Goal: Task Accomplishment & Management: Manage account settings

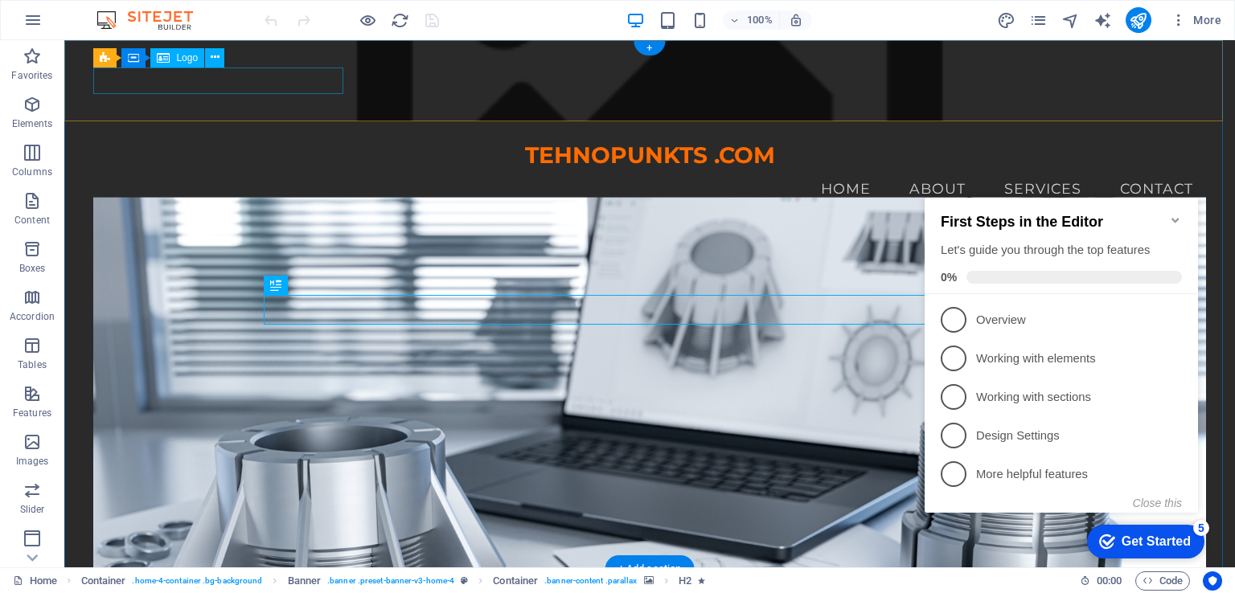
click at [300, 142] on div "TEHNOPUNKTS .COM" at bounding box center [649, 155] width 1112 height 27
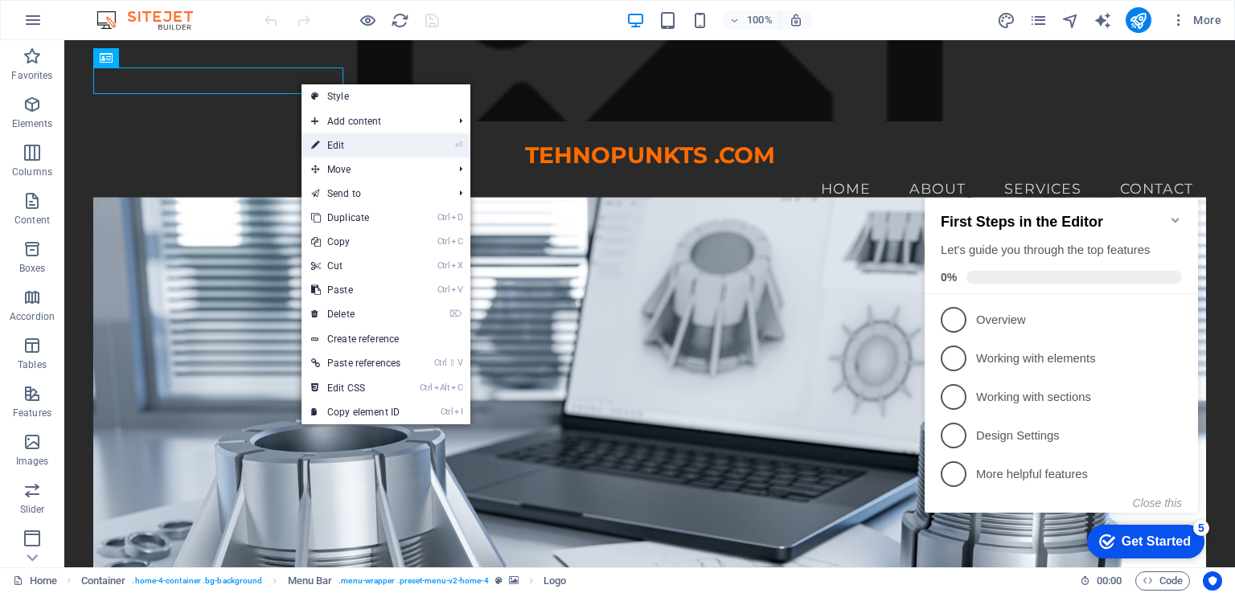
click at [352, 148] on link "⏎ Edit" at bounding box center [355, 145] width 109 height 24
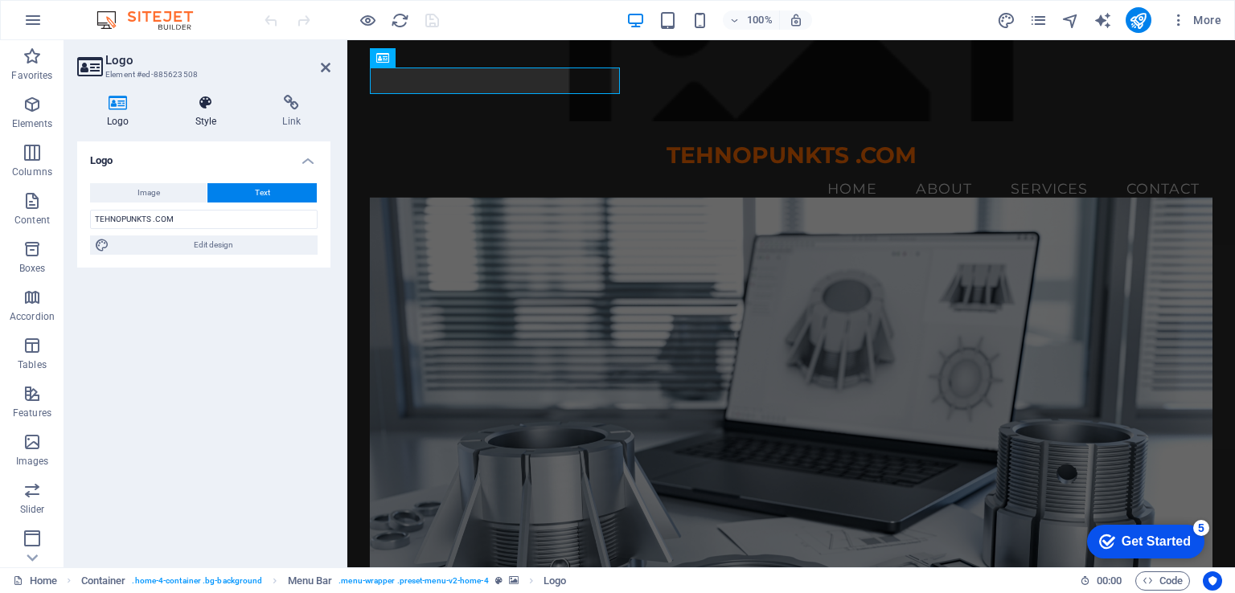
click at [199, 117] on h4 "Style" at bounding box center [210, 112] width 88 height 34
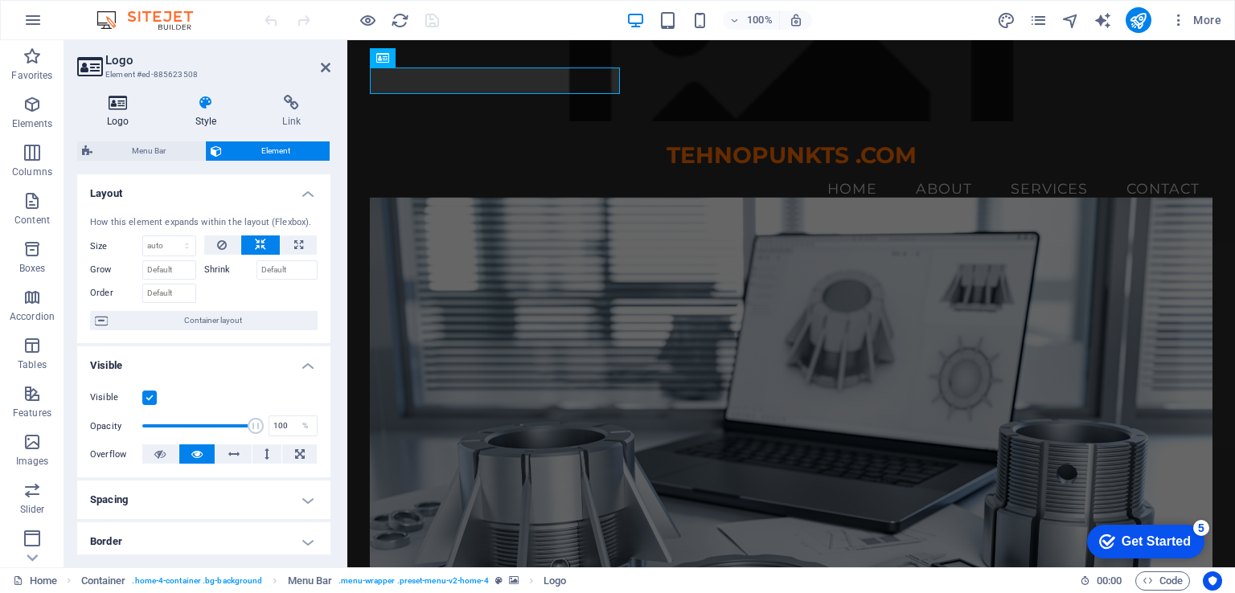
click at [119, 104] on icon at bounding box center [118, 103] width 82 height 16
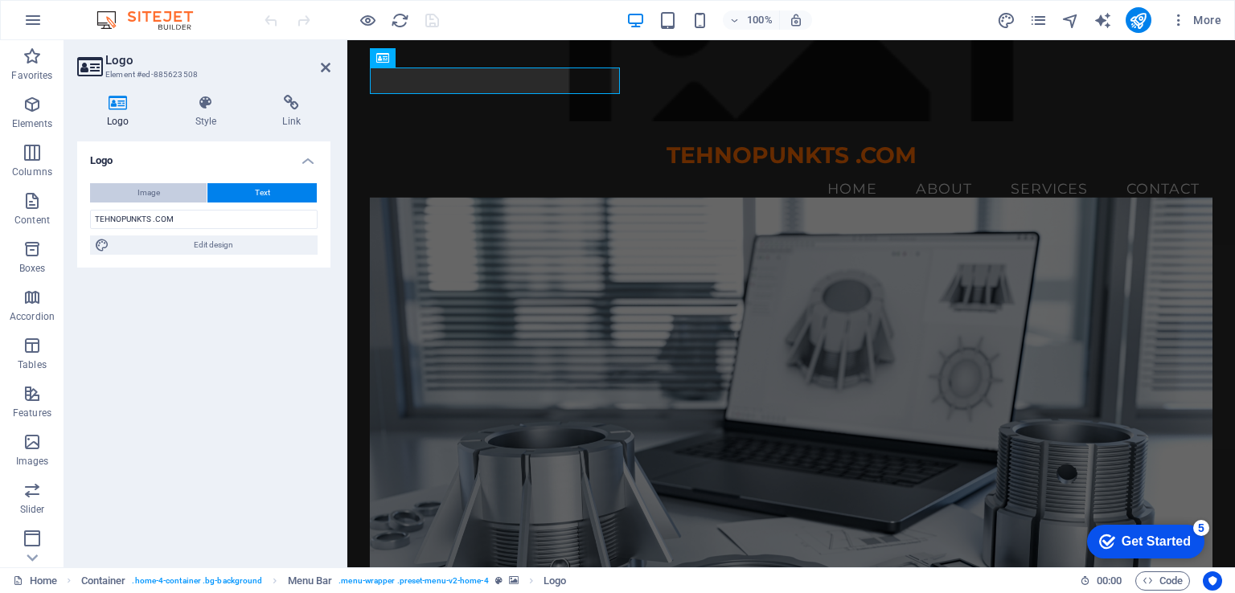
click at [178, 195] on button "Image" at bounding box center [148, 192] width 117 height 19
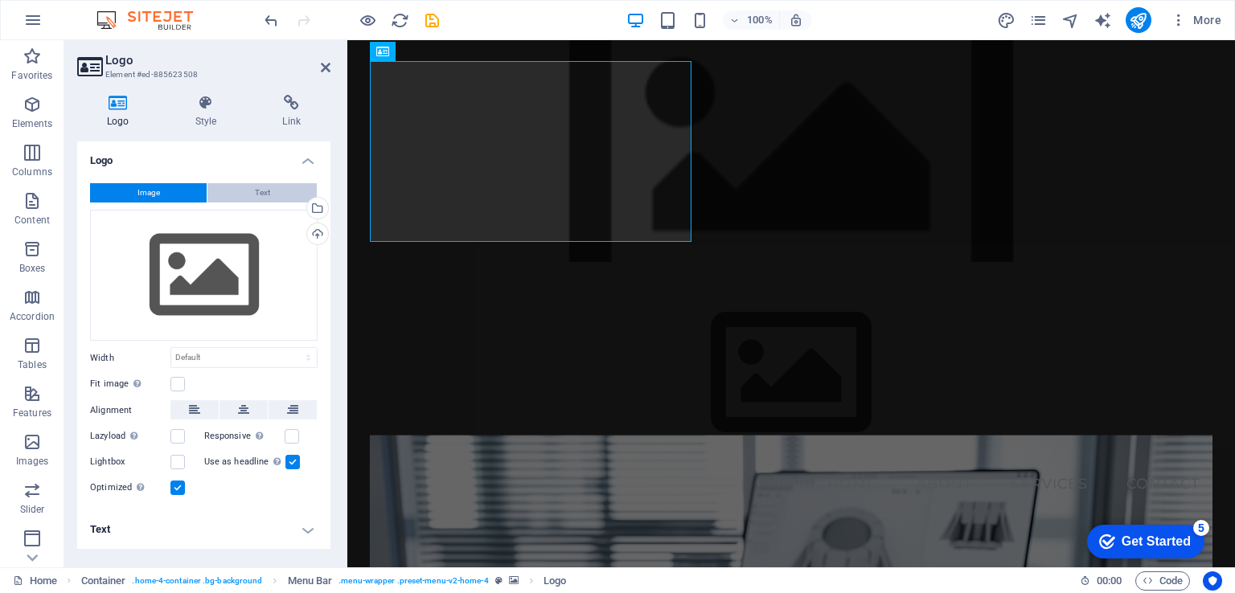
click at [257, 192] on span "Text" at bounding box center [262, 192] width 15 height 19
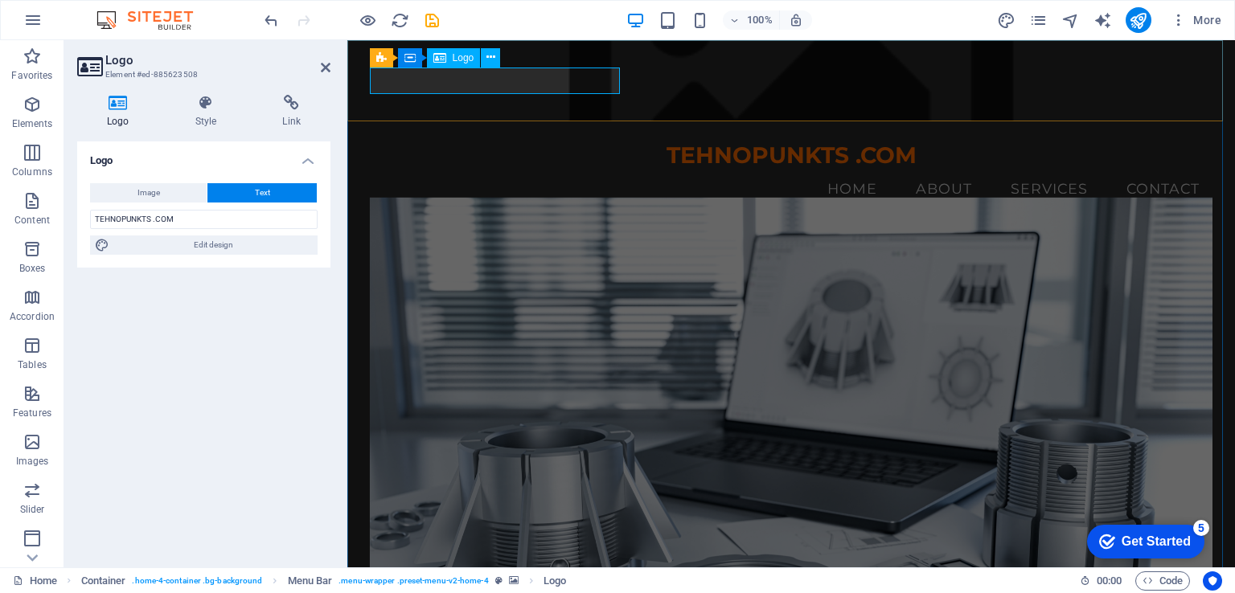
click at [608, 142] on div "TEHNOPUNKTS .COM" at bounding box center [791, 155] width 843 height 27
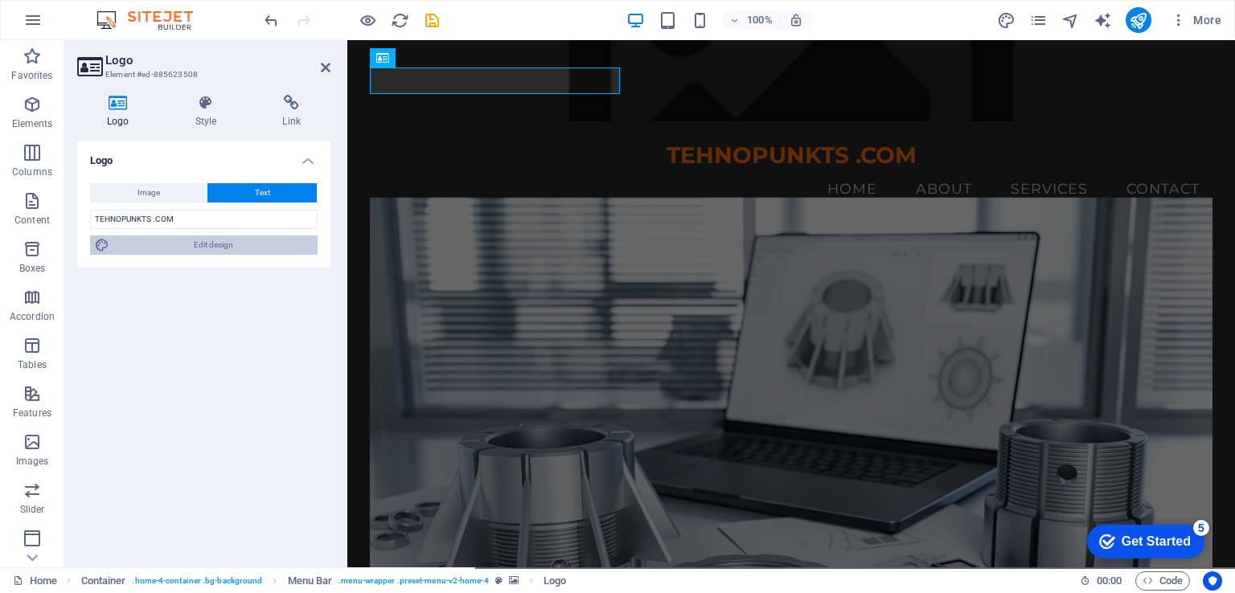
click at [204, 247] on span "Edit design" at bounding box center [213, 244] width 199 height 19
select select "rem"
select select "700"
select select "px"
select select "rem"
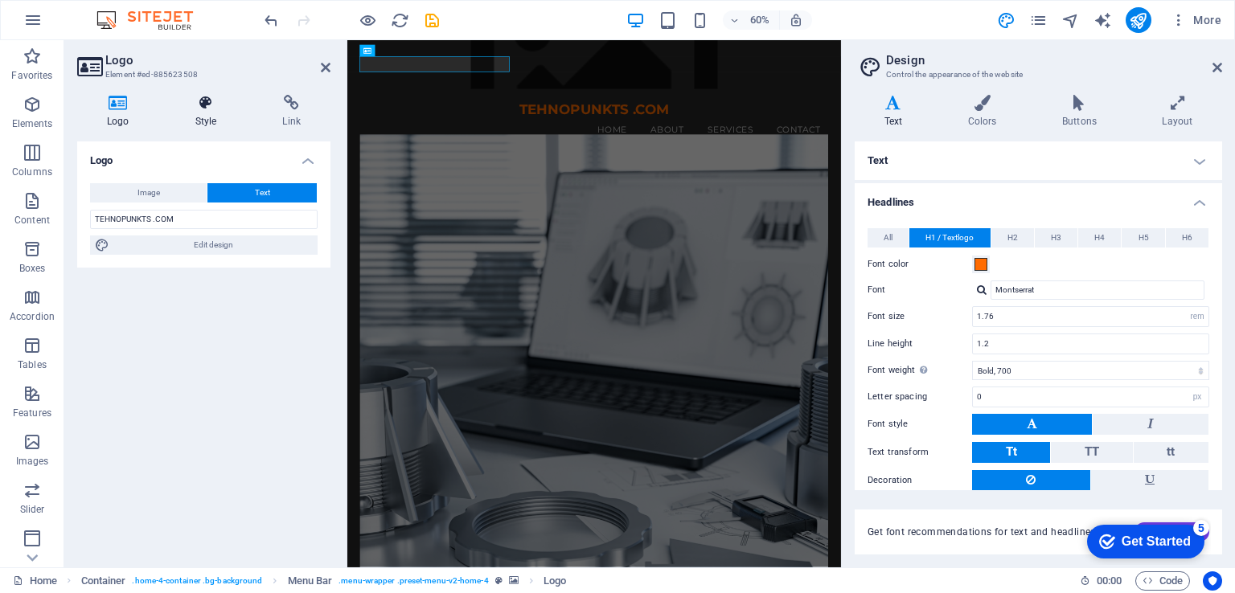
click at [207, 112] on h4 "Style" at bounding box center [210, 112] width 88 height 34
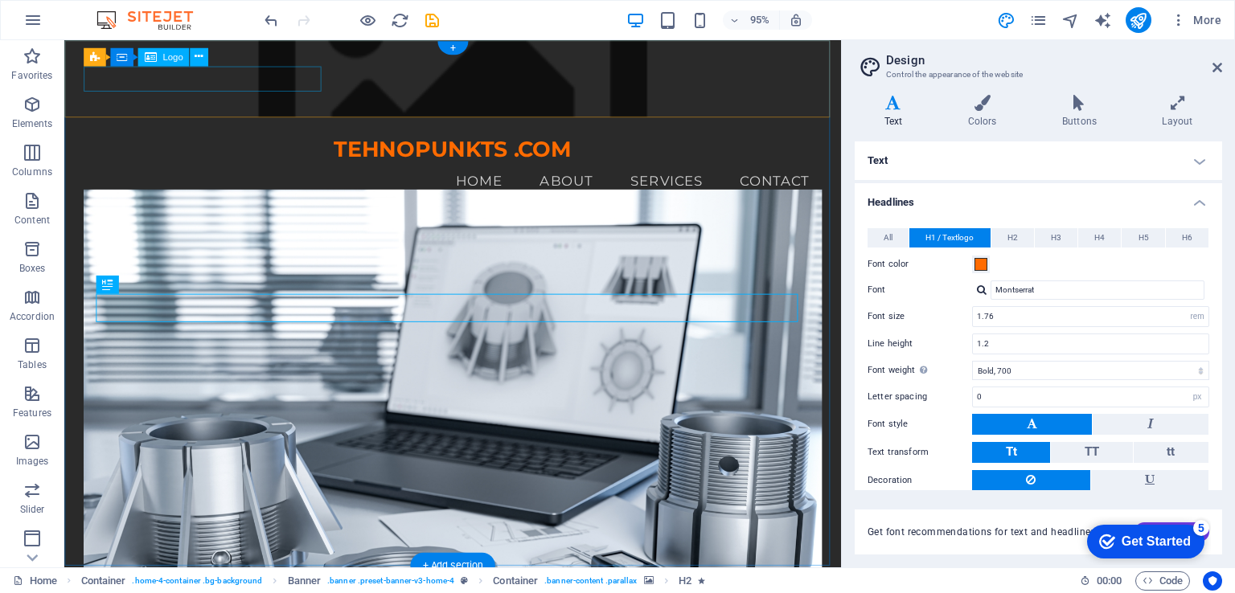
click at [230, 142] on div "TEHNOPUNKTS .COM" at bounding box center [472, 155] width 776 height 27
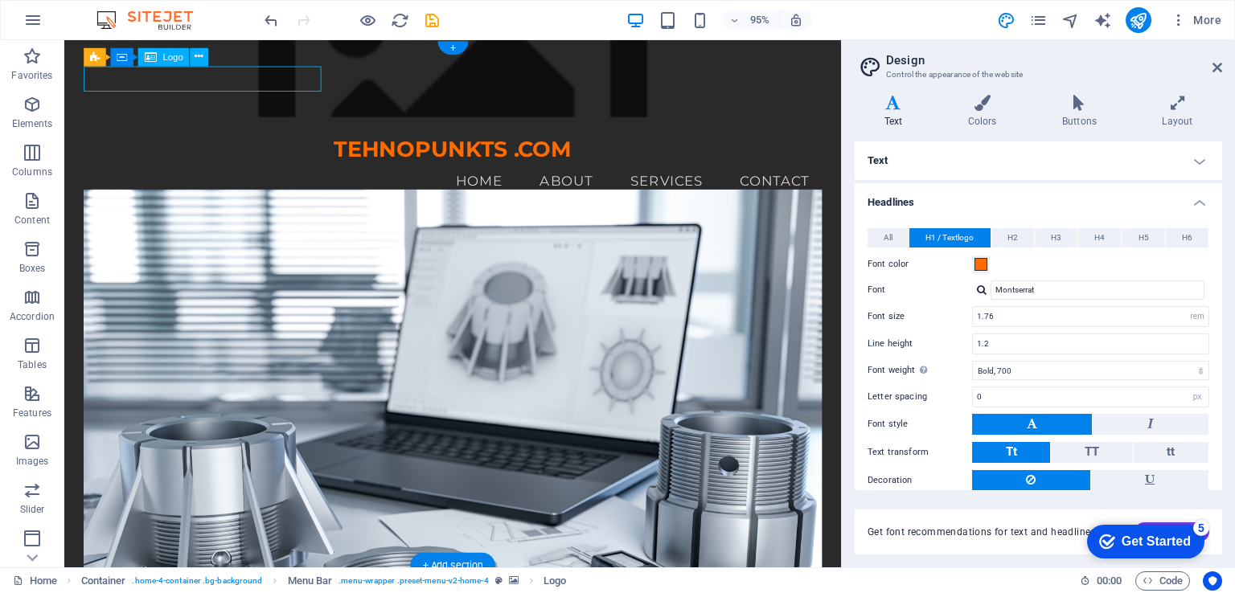
click at [234, 142] on div "TEHNOPUNKTS .COM" at bounding box center [472, 155] width 776 height 27
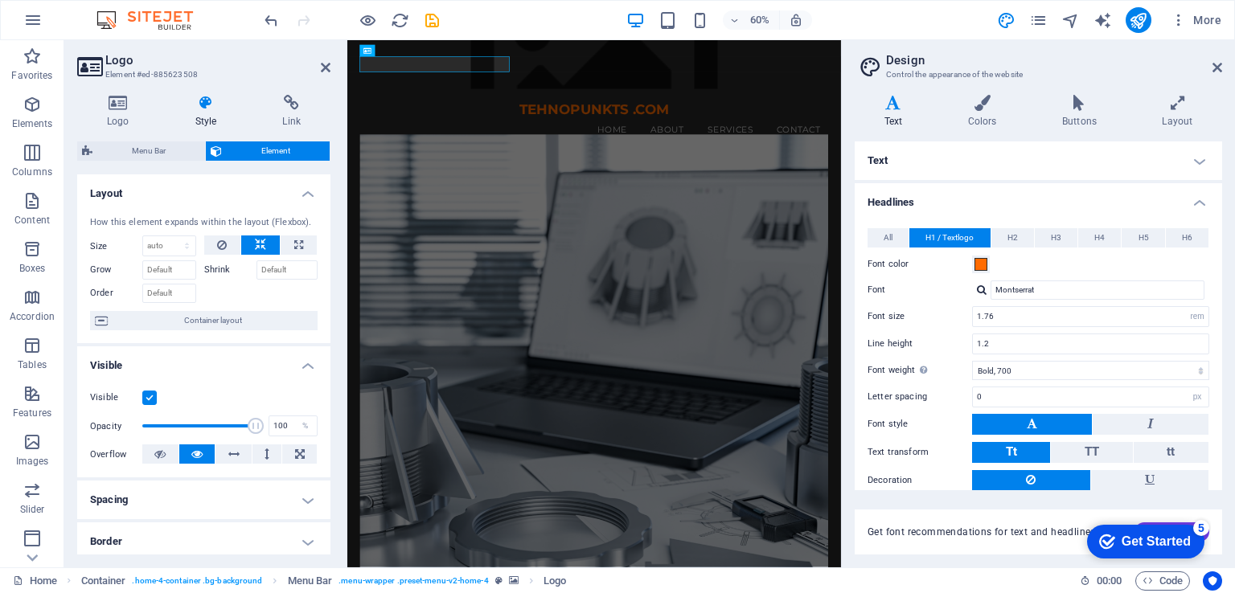
click at [158, 17] on img at bounding box center [152, 19] width 121 height 19
click at [434, 19] on icon "save" at bounding box center [432, 20] width 18 height 18
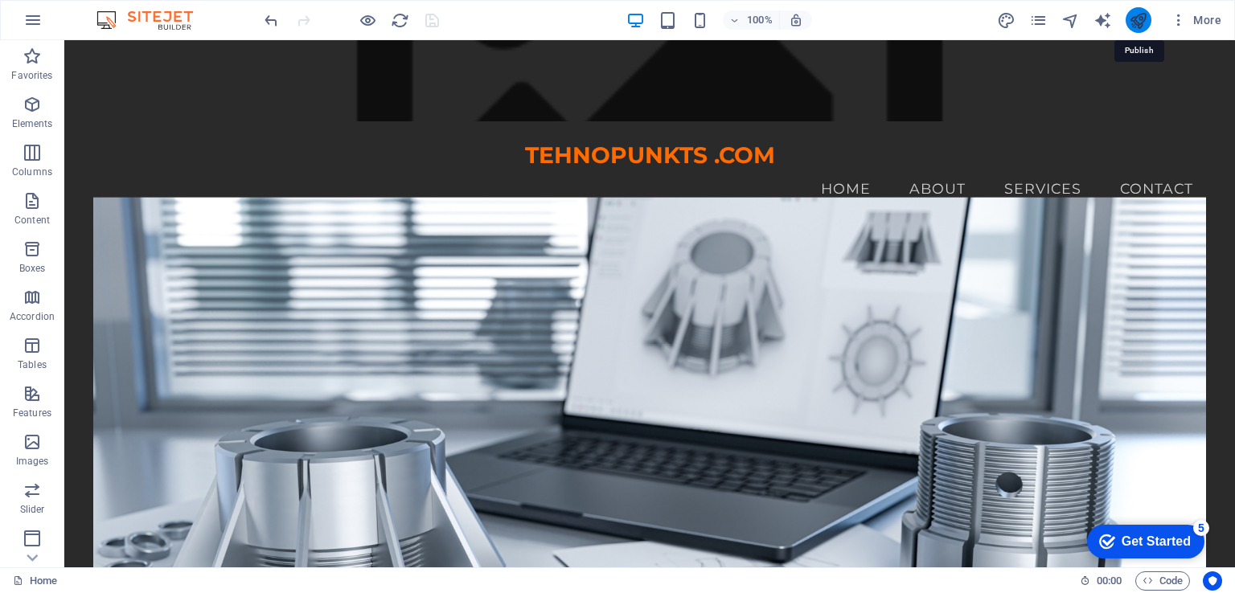
click at [1129, 23] on icon "publish" at bounding box center [1137, 20] width 18 height 18
